Goal: Transaction & Acquisition: Purchase product/service

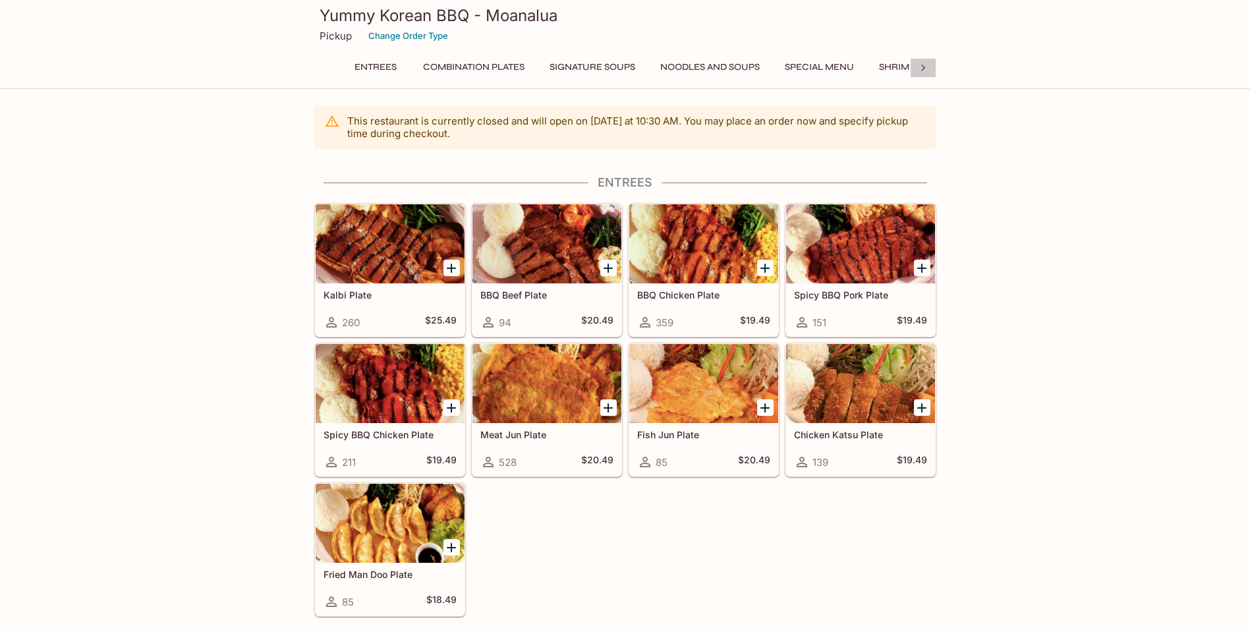
click at [924, 67] on icon at bounding box center [923, 68] width 4 height 7
click at [761, 71] on button "Catering Menu - Meats" at bounding box center [714, 67] width 132 height 18
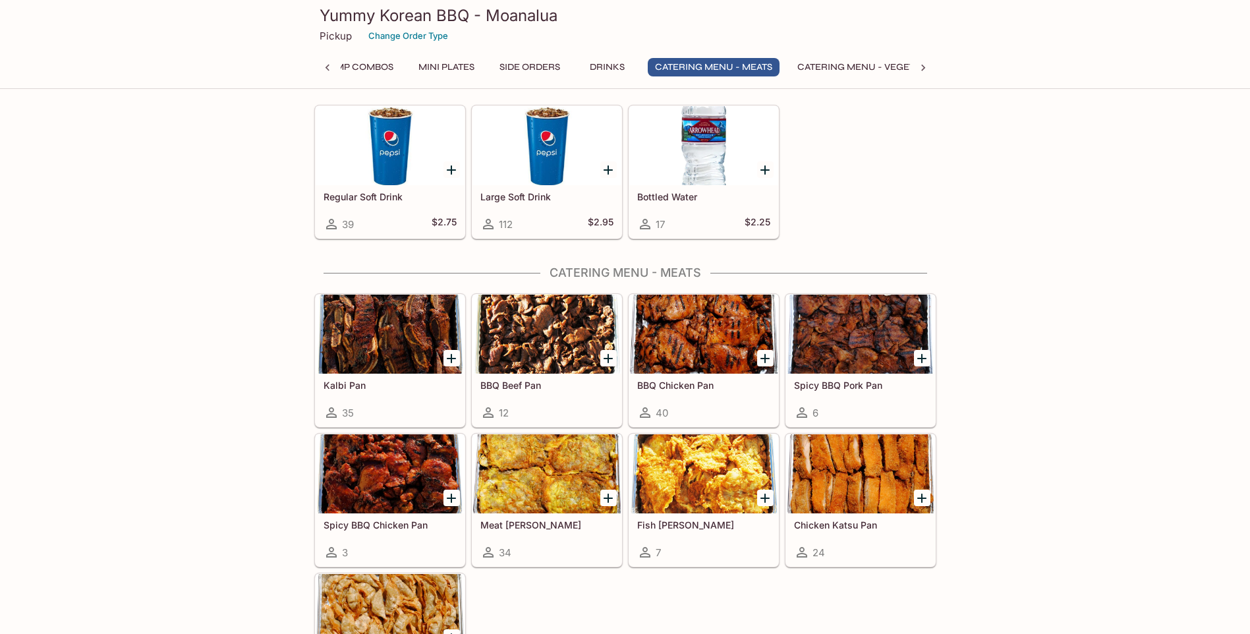
scroll to position [2738, 0]
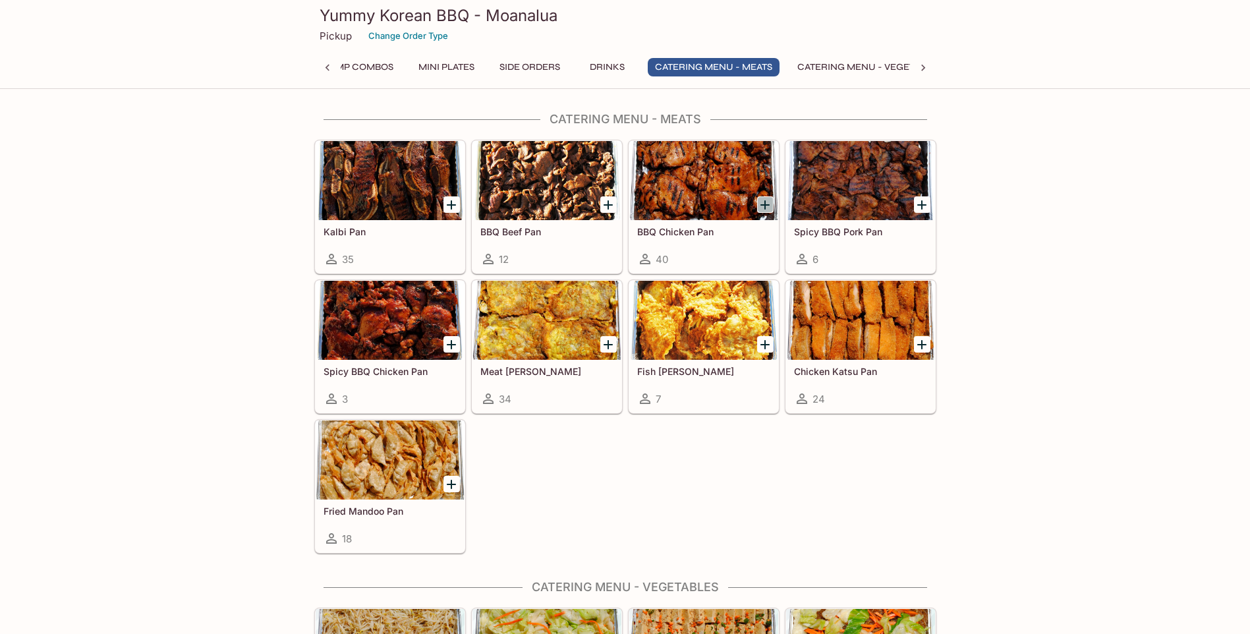
click at [763, 206] on icon "Add BBQ Chicken Pan" at bounding box center [765, 205] width 16 height 16
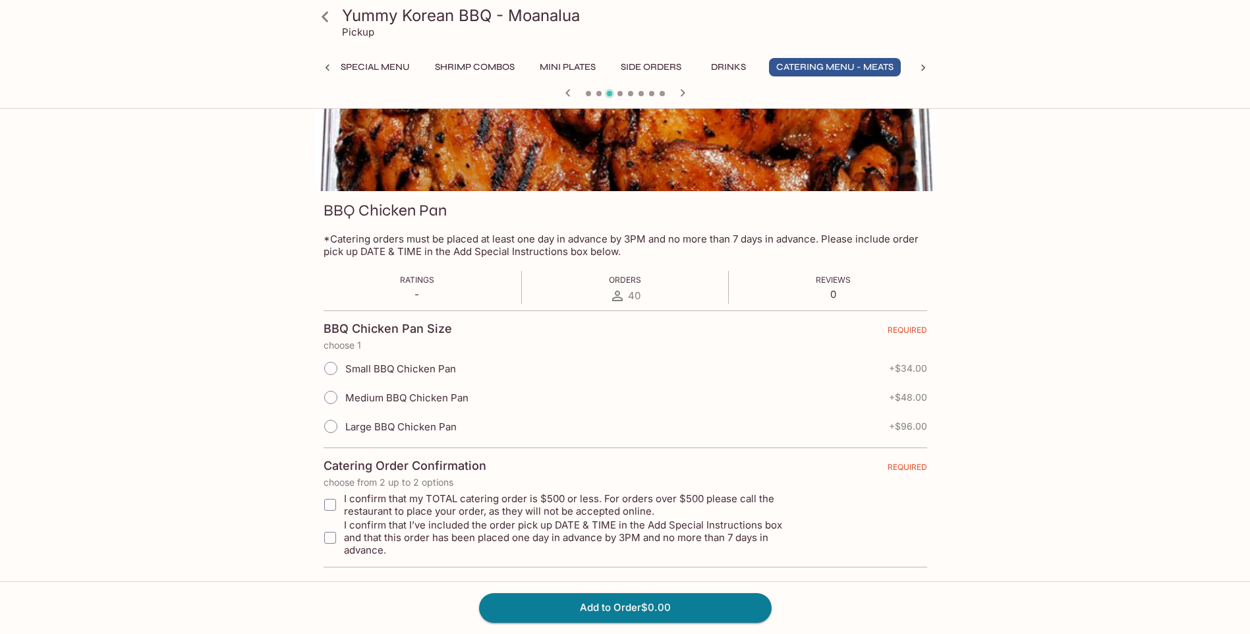
scroll to position [114, 0]
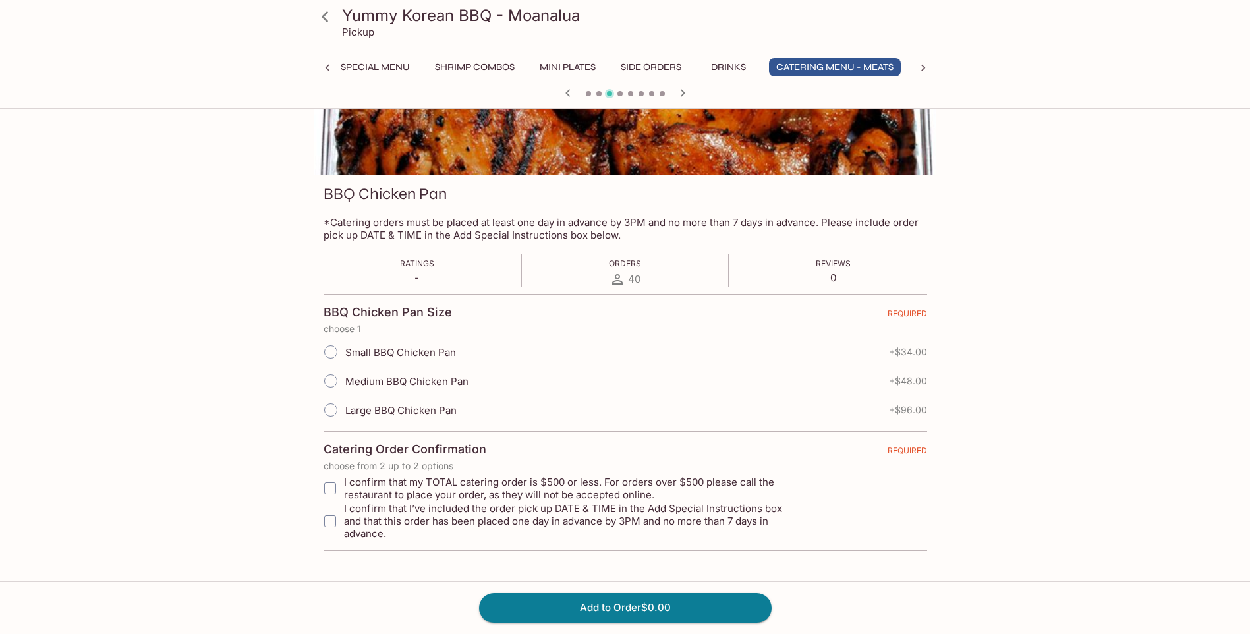
drag, startPoint x: 134, startPoint y: 30, endPoint x: 134, endPoint y: 57, distance: 27.0
click at [134, 30] on div "Yummy Korean BBQ - Moanalua Pickup Entrees Combination Plates Signature Soups N…" at bounding box center [625, 54] width 1250 height 109
click at [337, 19] on link at bounding box center [325, 16] width 33 height 33
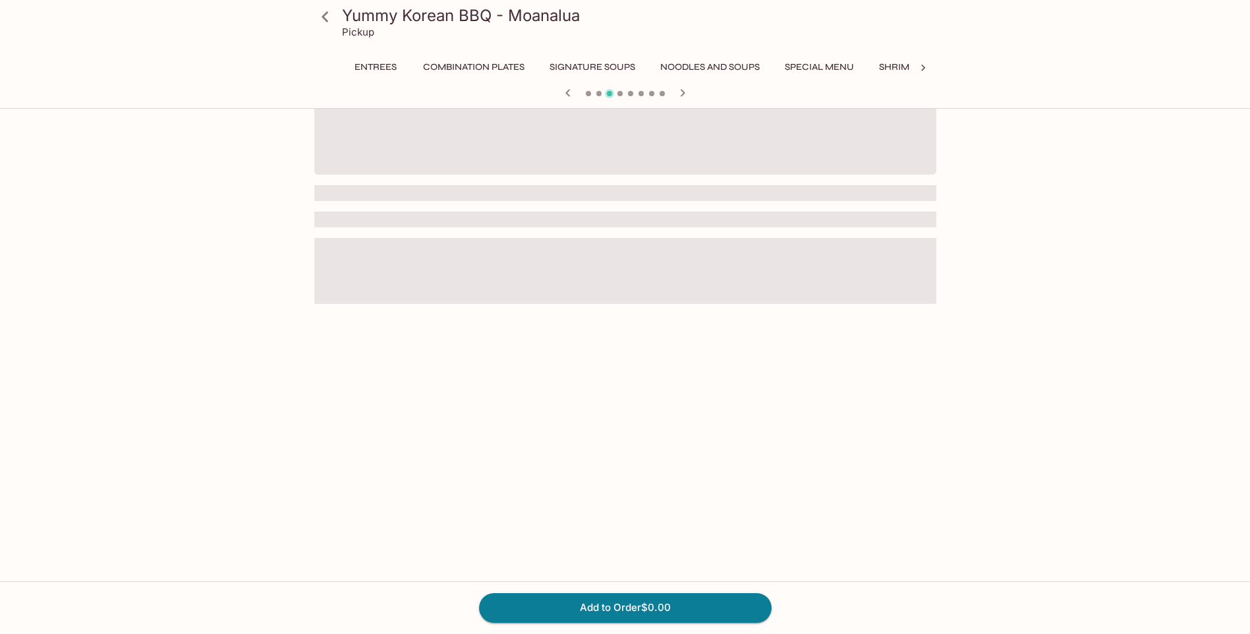
scroll to position [0, 444]
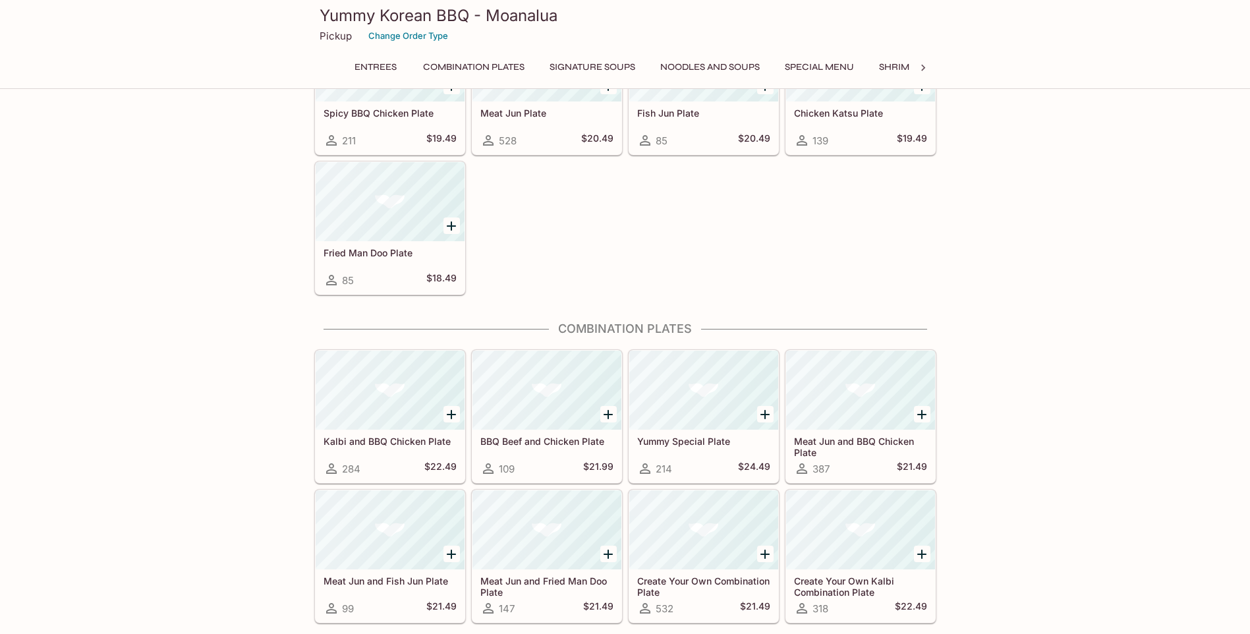
scroll to position [316, 0]
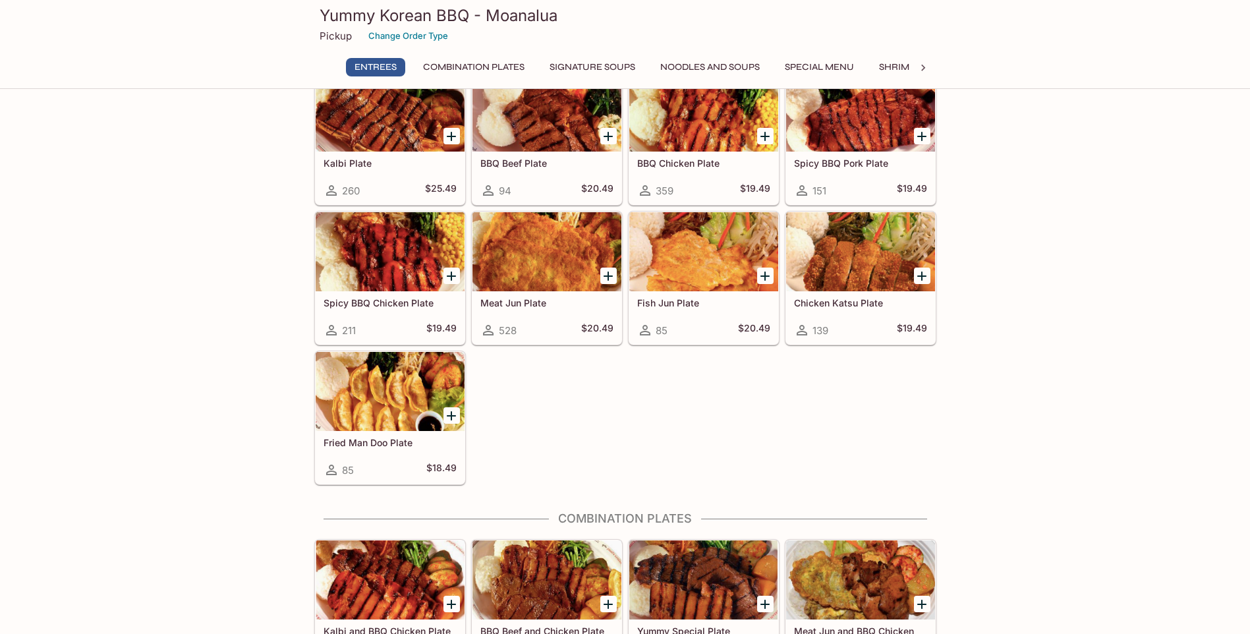
scroll to position [66, 0]
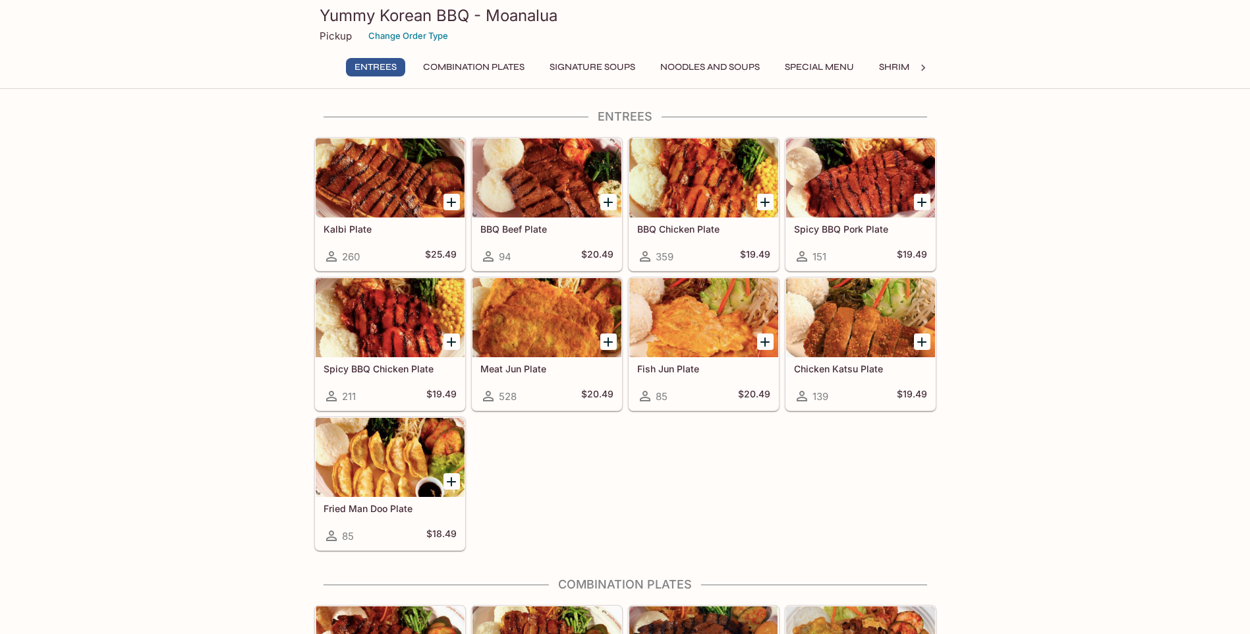
click at [926, 69] on icon at bounding box center [923, 67] width 13 height 13
click at [768, 69] on button "Catering Menu - Meats" at bounding box center [714, 67] width 132 height 18
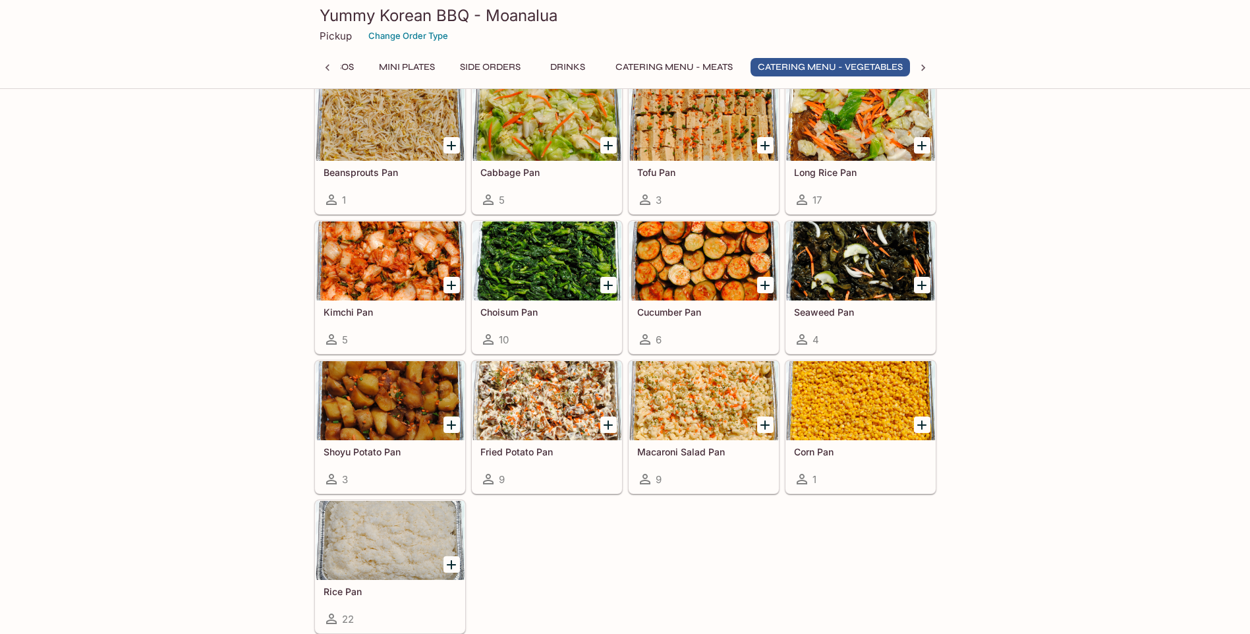
scroll to position [0, 616]
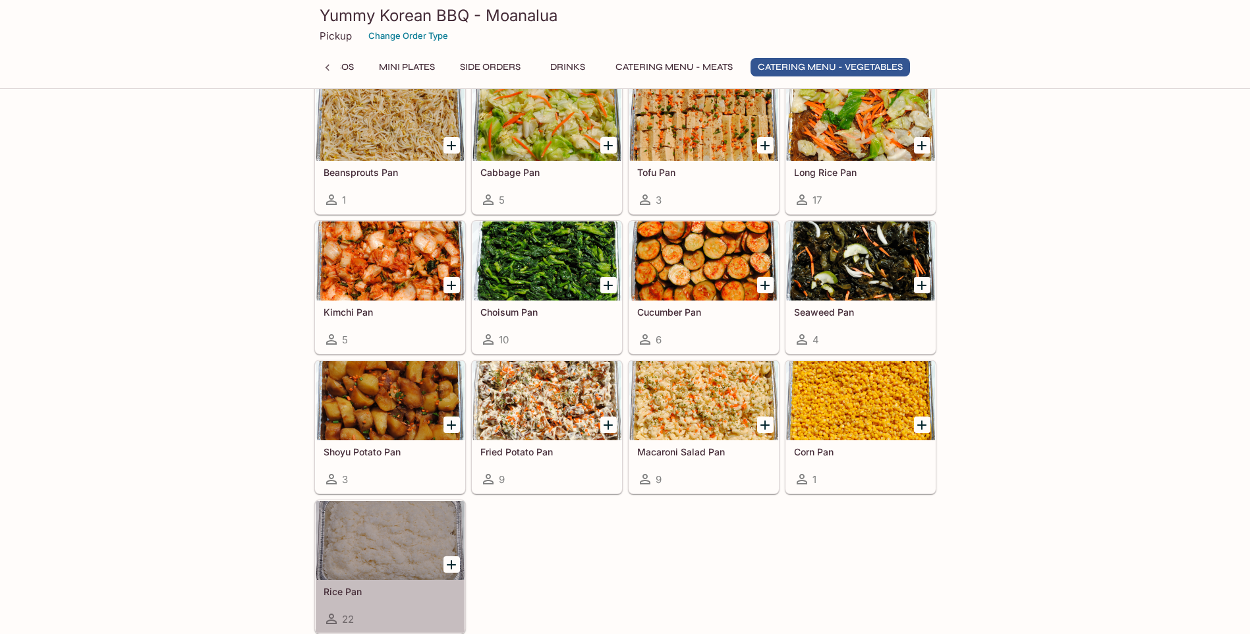
click at [370, 553] on div at bounding box center [390, 540] width 149 height 79
